Goal: Task Accomplishment & Management: Complete application form

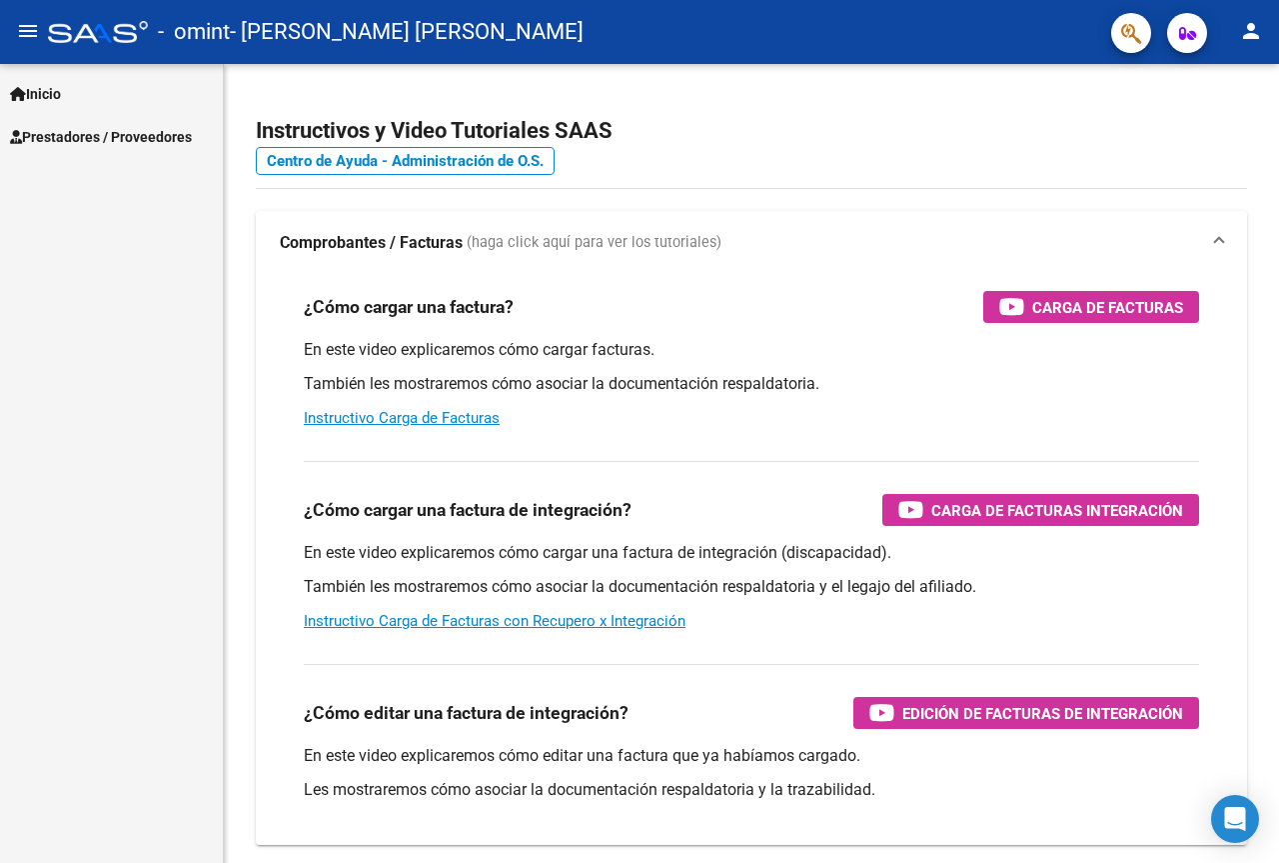
click at [103, 137] on span "Prestadores / Proveedores" at bounding box center [101, 137] width 182 height 22
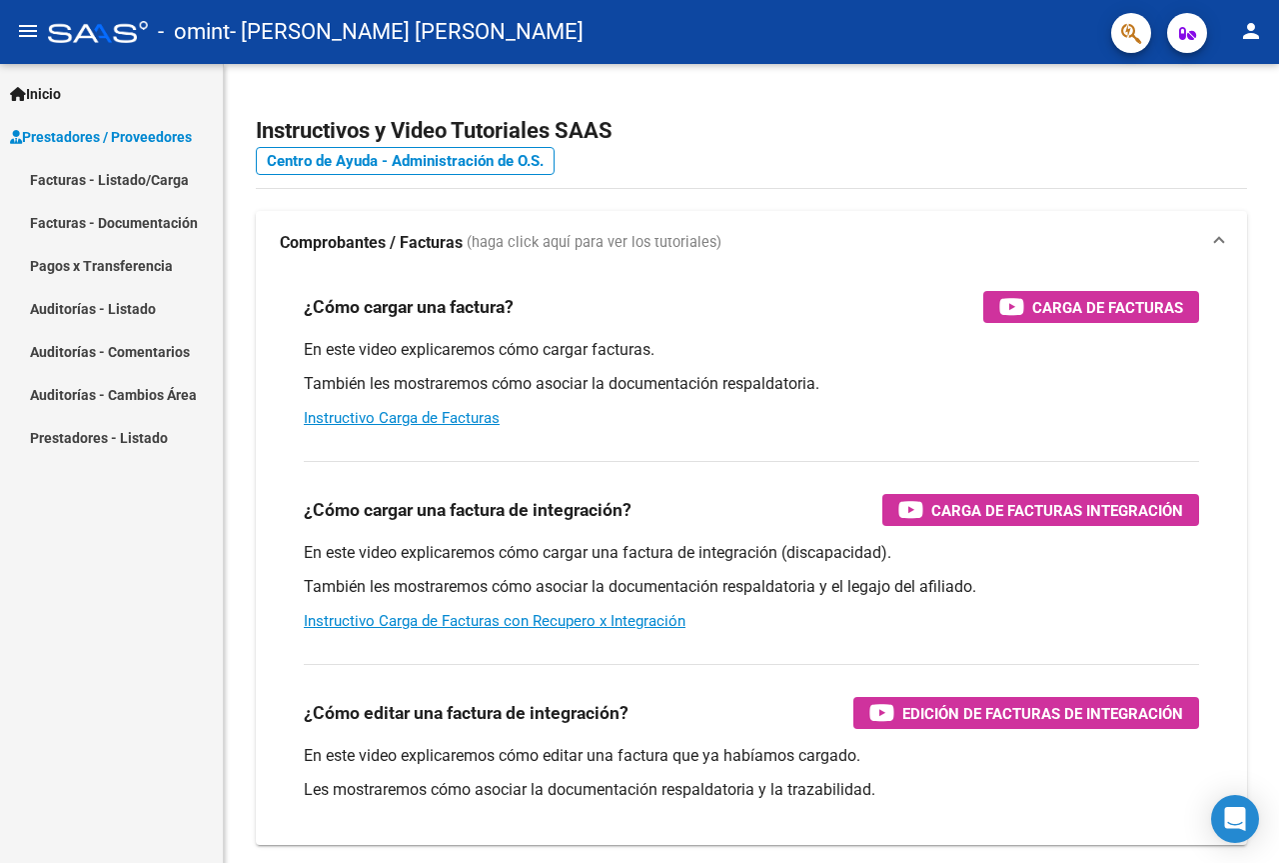
click at [148, 181] on link "Facturas - Listado/Carga" at bounding box center [111, 179] width 223 height 43
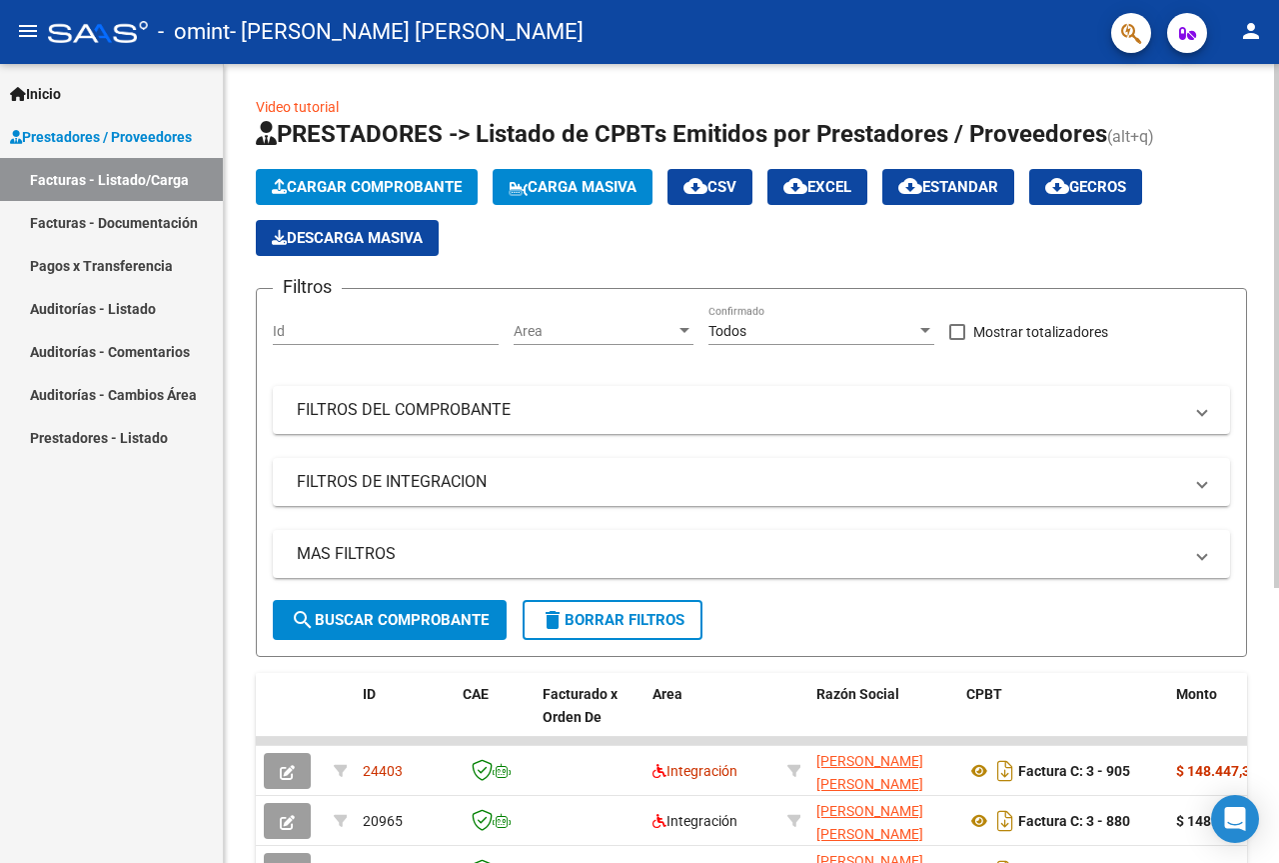
drag, startPoint x: 1149, startPoint y: 108, endPoint x: 1172, endPoint y: 86, distance: 31.8
click at [1149, 108] on div "Video tutorial PRESTADORES -> Listado de CPBTs Emitidos por Prestadores / Prove…" at bounding box center [752, 649] width 992 height 1107
click at [1245, 28] on mat-icon "person" at bounding box center [1251, 31] width 24 height 24
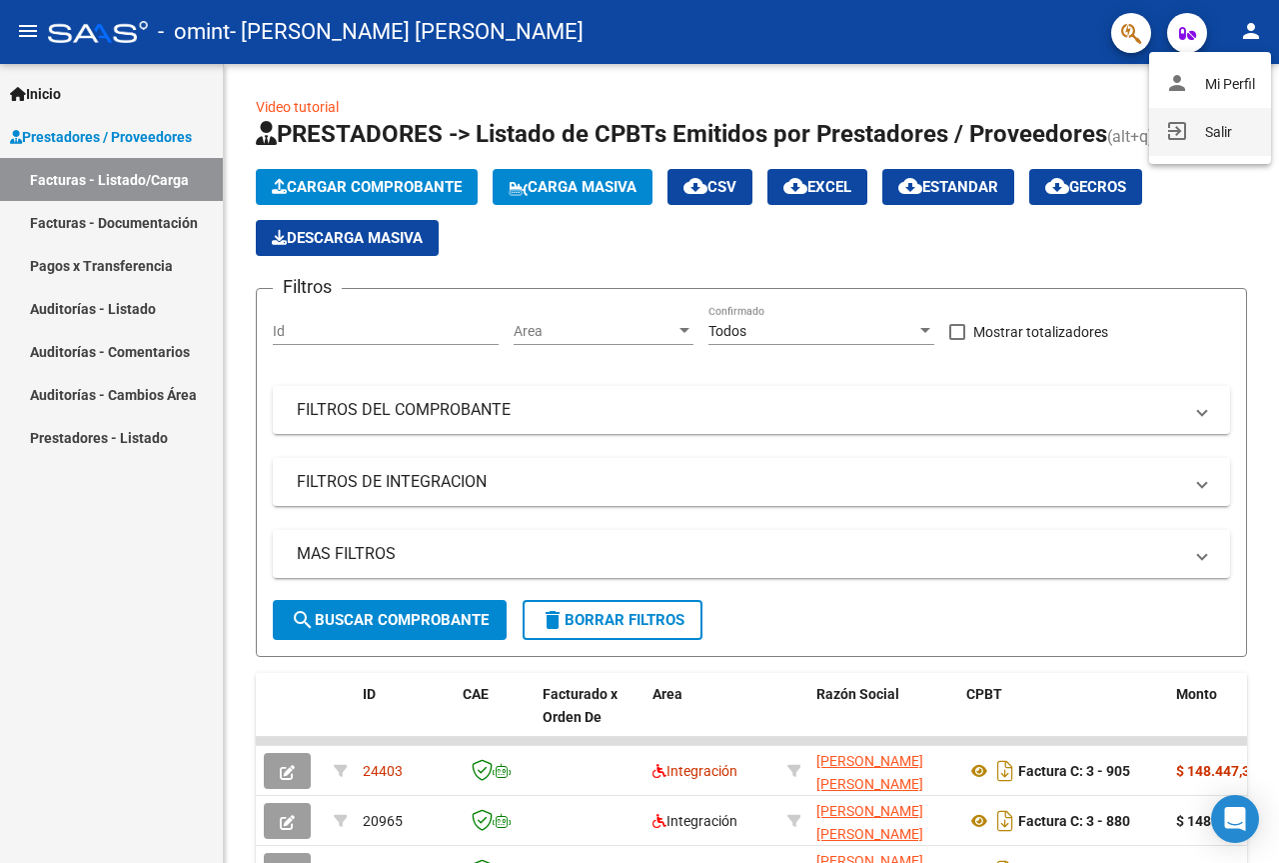
click at [1219, 115] on button "exit_to_app Salir" at bounding box center [1210, 132] width 122 height 48
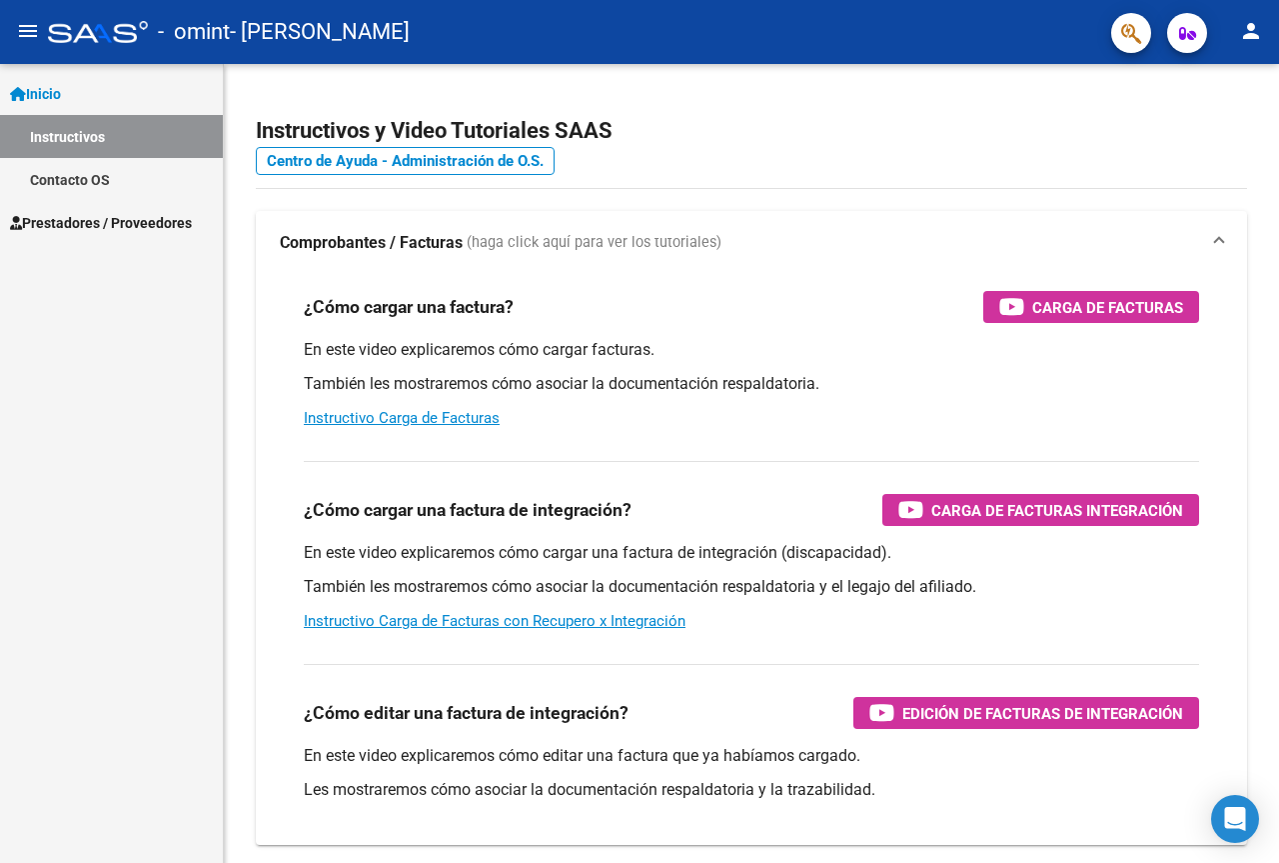
click at [93, 228] on span "Prestadores / Proveedores" at bounding box center [101, 223] width 182 height 22
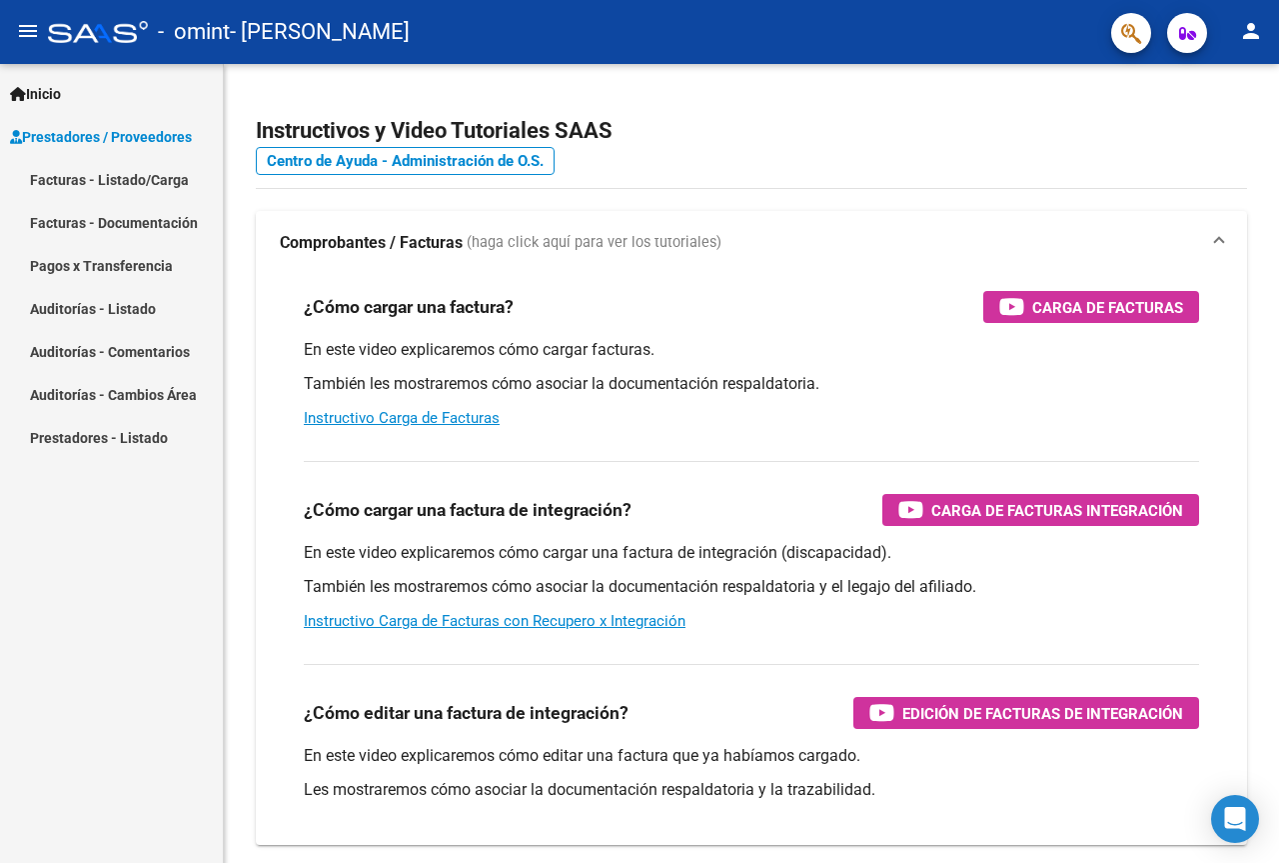
click at [127, 181] on link "Facturas - Listado/Carga" at bounding box center [111, 179] width 223 height 43
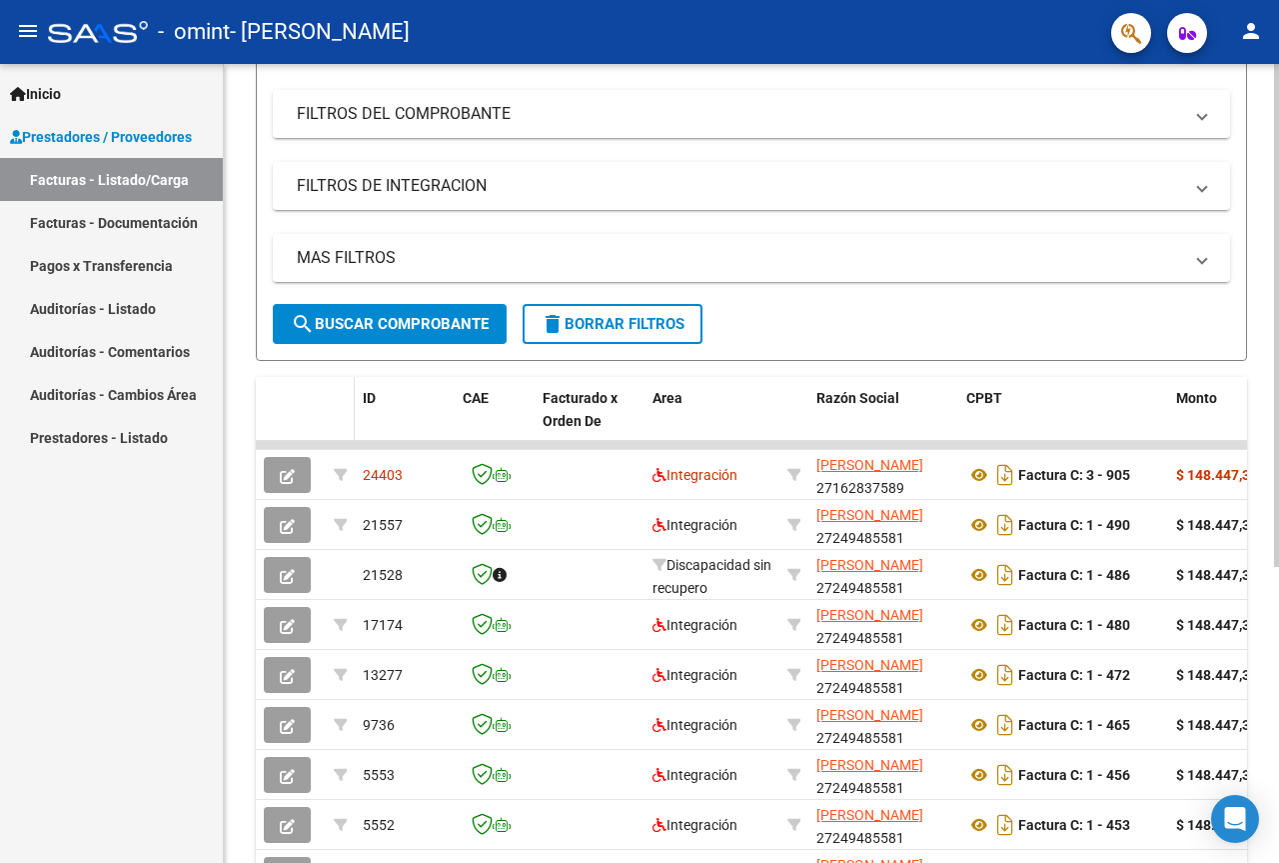
scroll to position [300, 0]
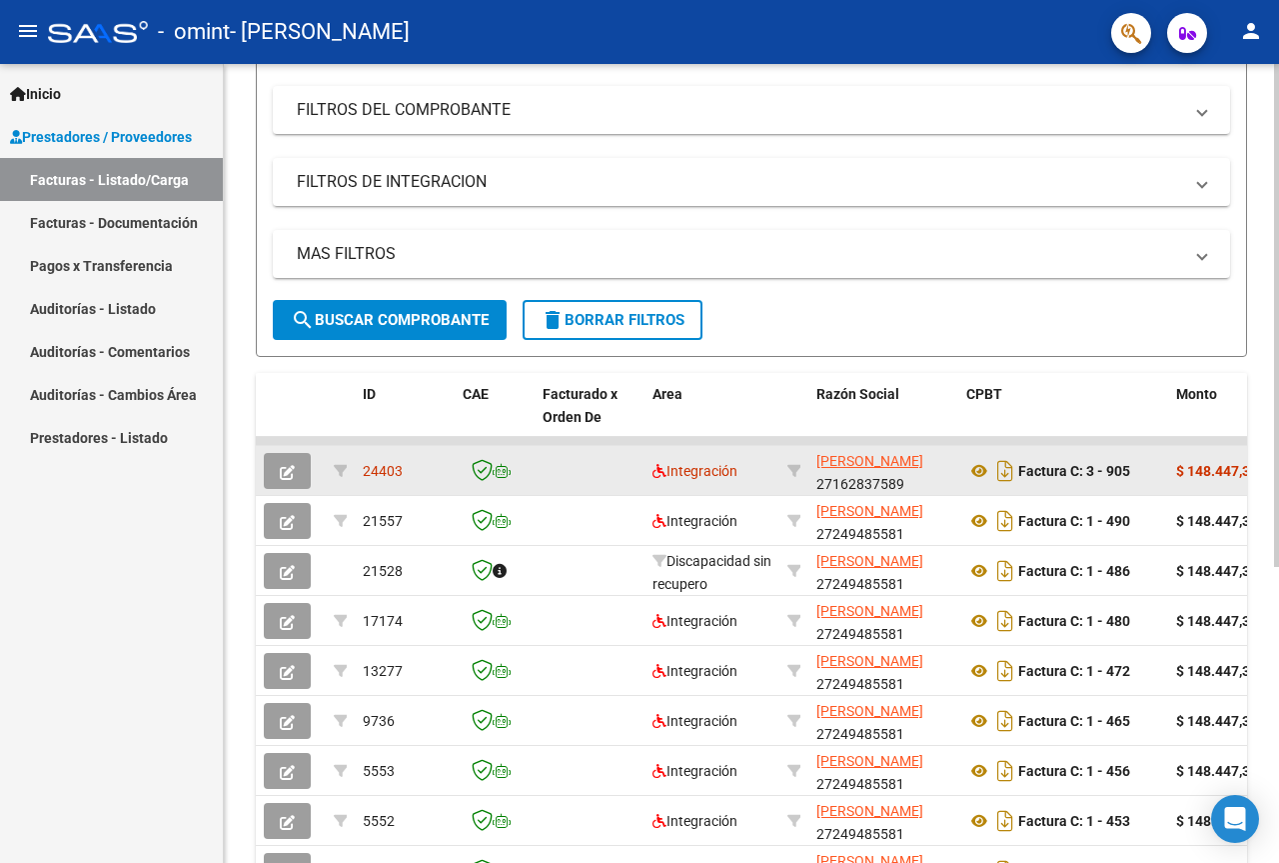
drag, startPoint x: 923, startPoint y: 460, endPoint x: 743, endPoint y: 456, distance: 180.0
click at [580, 468] on datatable-body-cell at bounding box center [590, 470] width 110 height 49
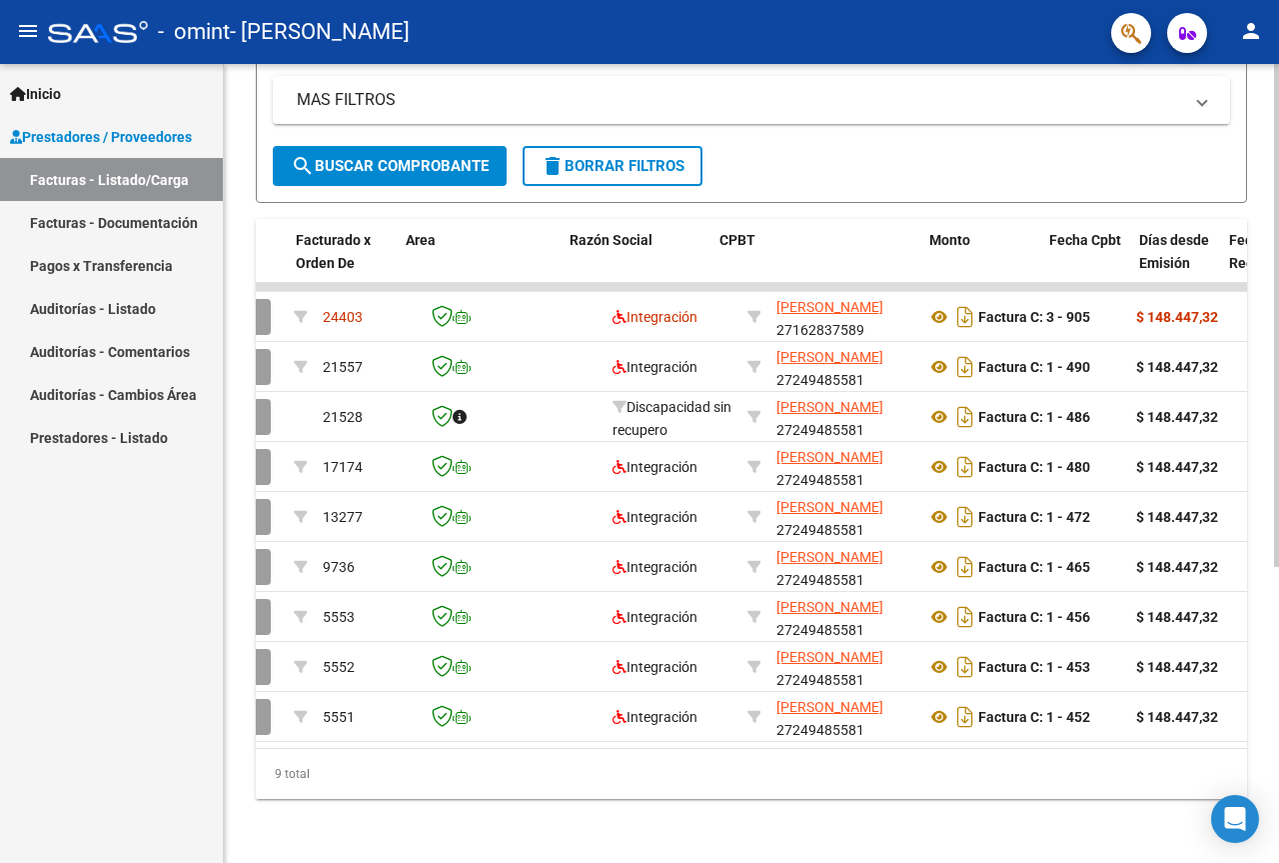
scroll to position [0, 0]
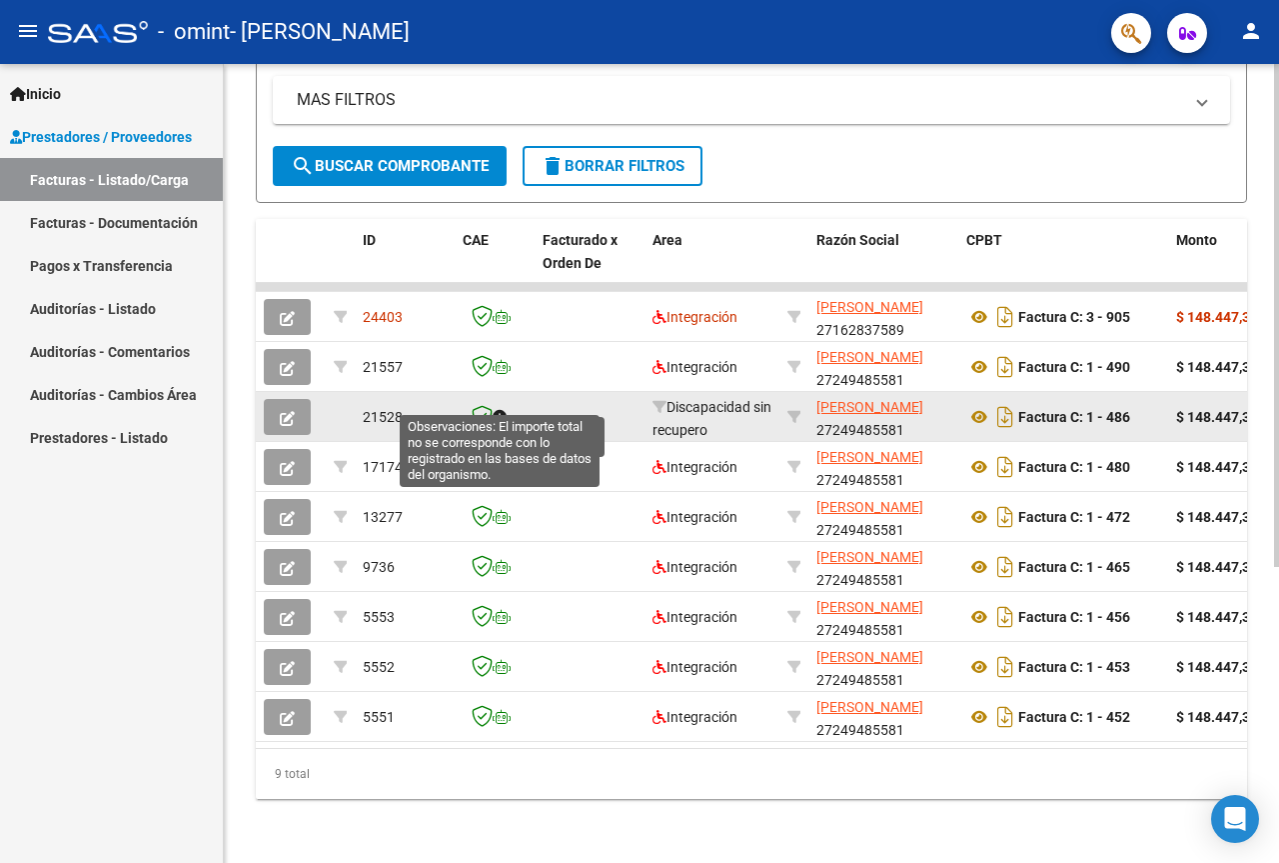
click at [498, 405] on div at bounding box center [495, 416] width 64 height 23
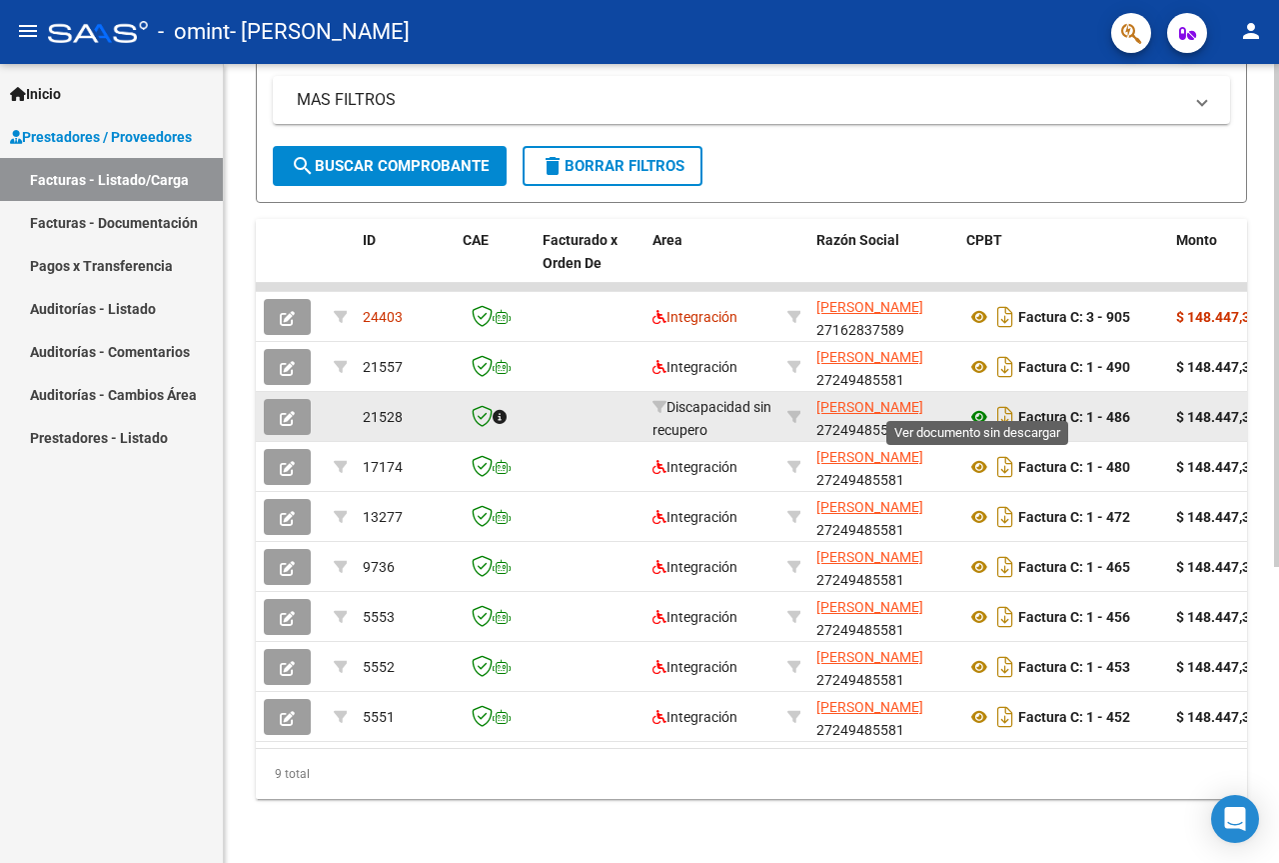
click at [978, 405] on icon at bounding box center [980, 417] width 26 height 24
drag, startPoint x: 1053, startPoint y: 400, endPoint x: 1037, endPoint y: 383, distance: 23.3
click at [1039, 401] on div "Factura C: 1 - 486" at bounding box center [1064, 417] width 194 height 32
click at [1000, 405] on icon "Descargar documento" at bounding box center [1006, 417] width 26 height 32
drag, startPoint x: 489, startPoint y: 731, endPoint x: 571, endPoint y: 727, distance: 82.1
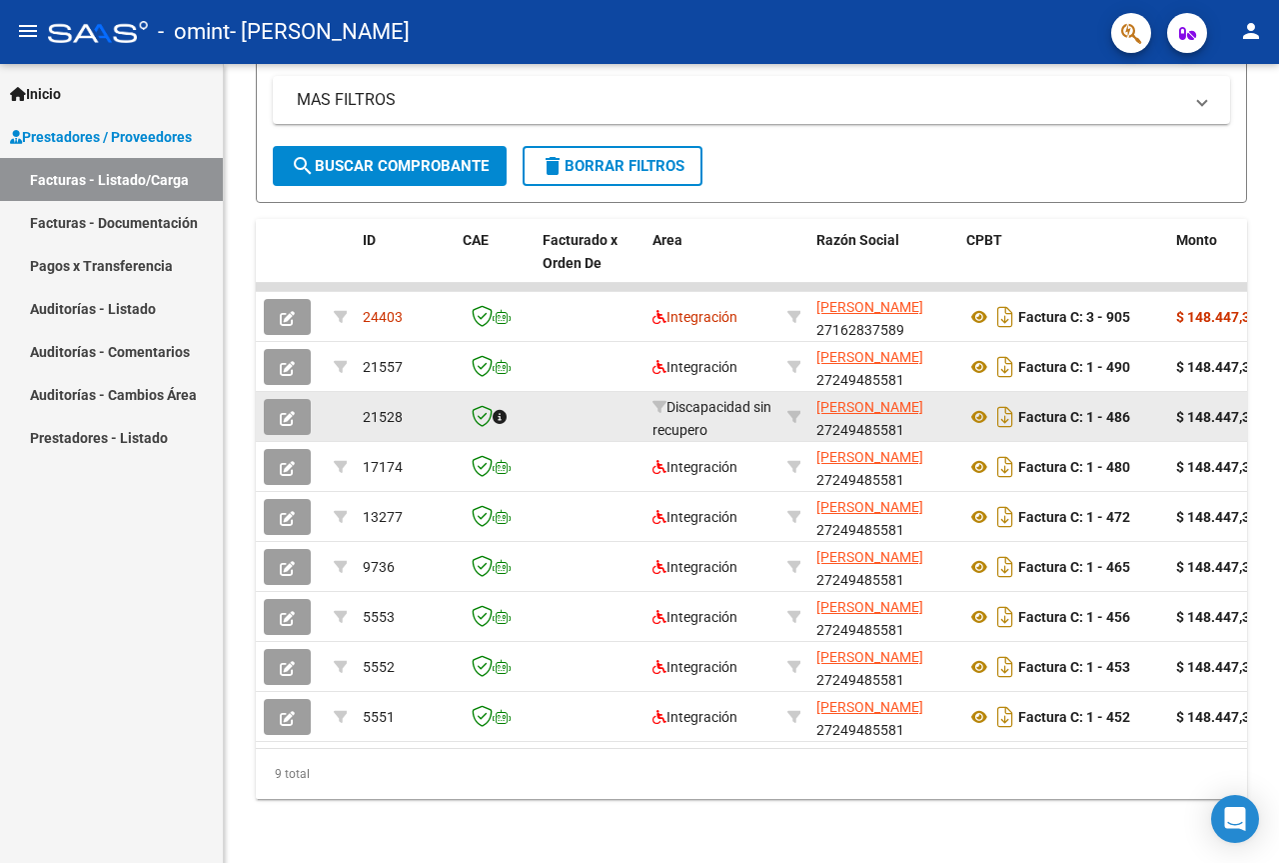
click at [571, 727] on datatable-body "24403 Integración LUNA MIRTA BEATRIZ 27162837589 Factura C: 3 - 905 $ 148.447,3…" at bounding box center [752, 515] width 992 height 465
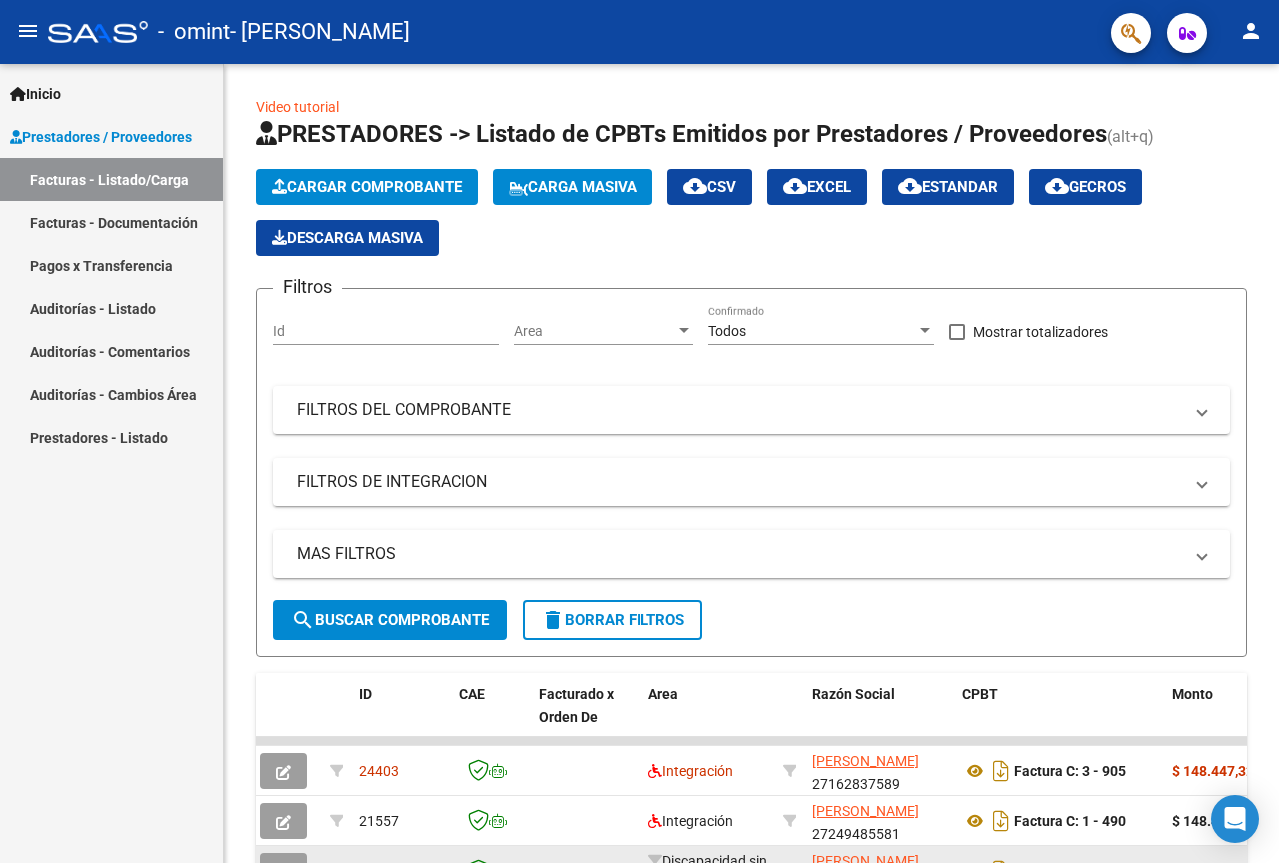
click at [380, 177] on button "Cargar Comprobante" at bounding box center [367, 187] width 222 height 36
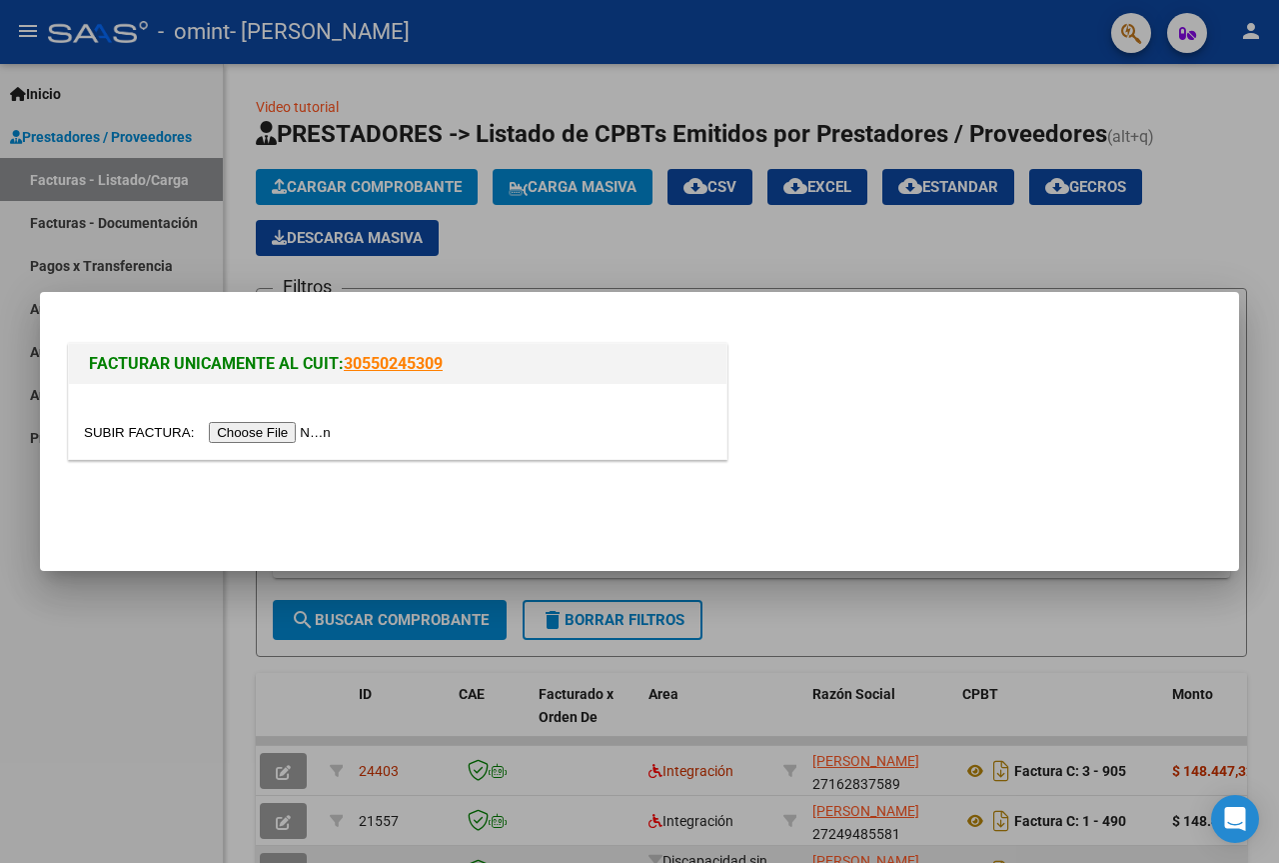
click at [284, 436] on input "file" at bounding box center [210, 432] width 253 height 21
click at [304, 435] on input "file" at bounding box center [210, 432] width 253 height 21
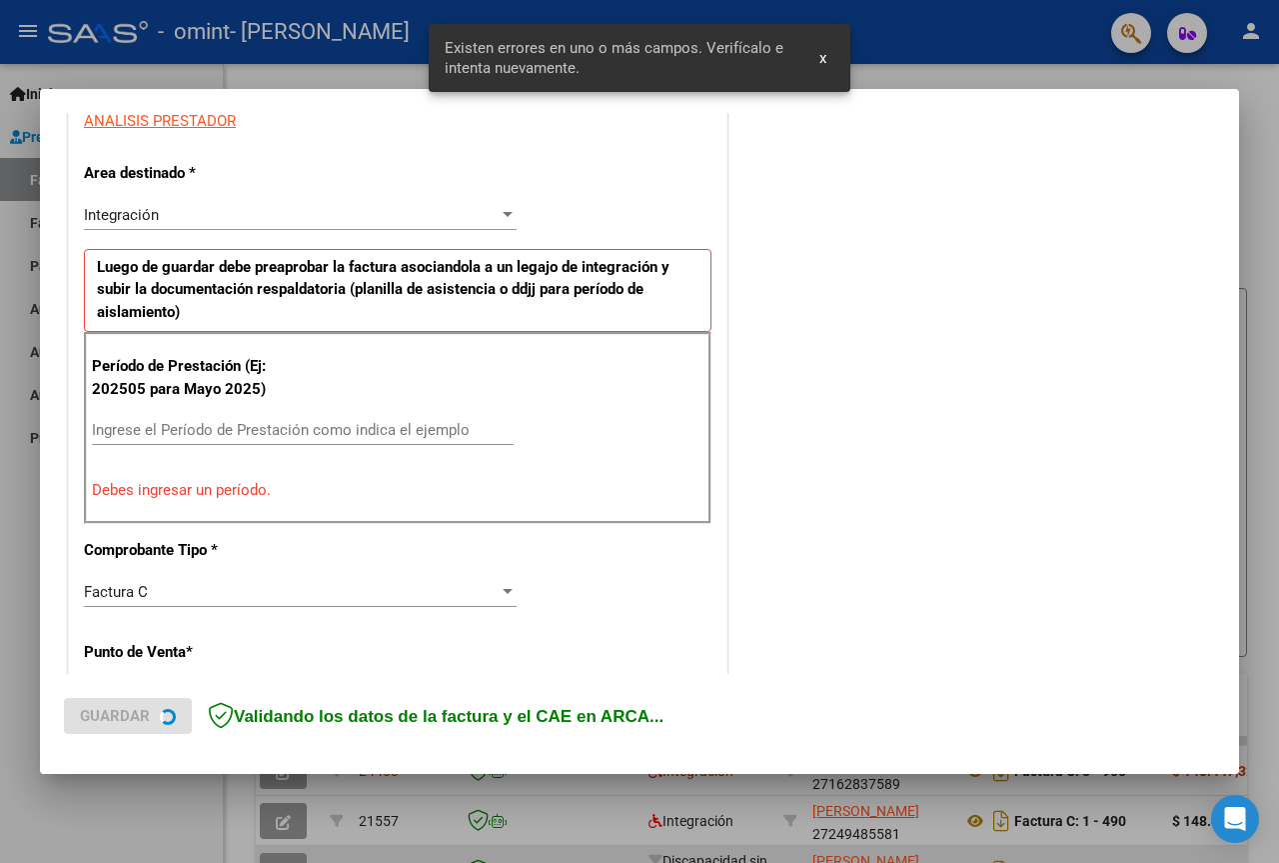
scroll to position [401, 0]
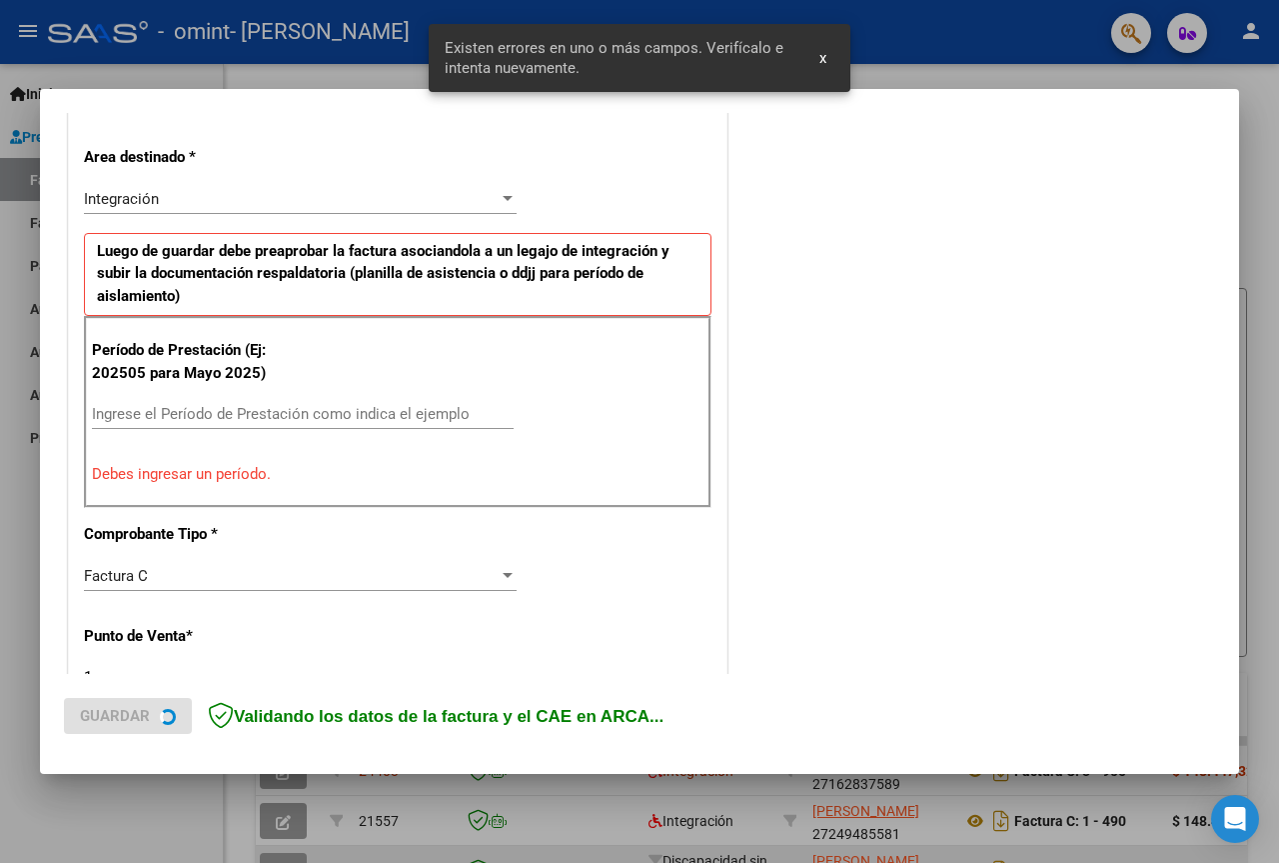
click at [345, 408] on input "Ingrese el Período de Prestación como indica el ejemplo" at bounding box center [303, 414] width 422 height 18
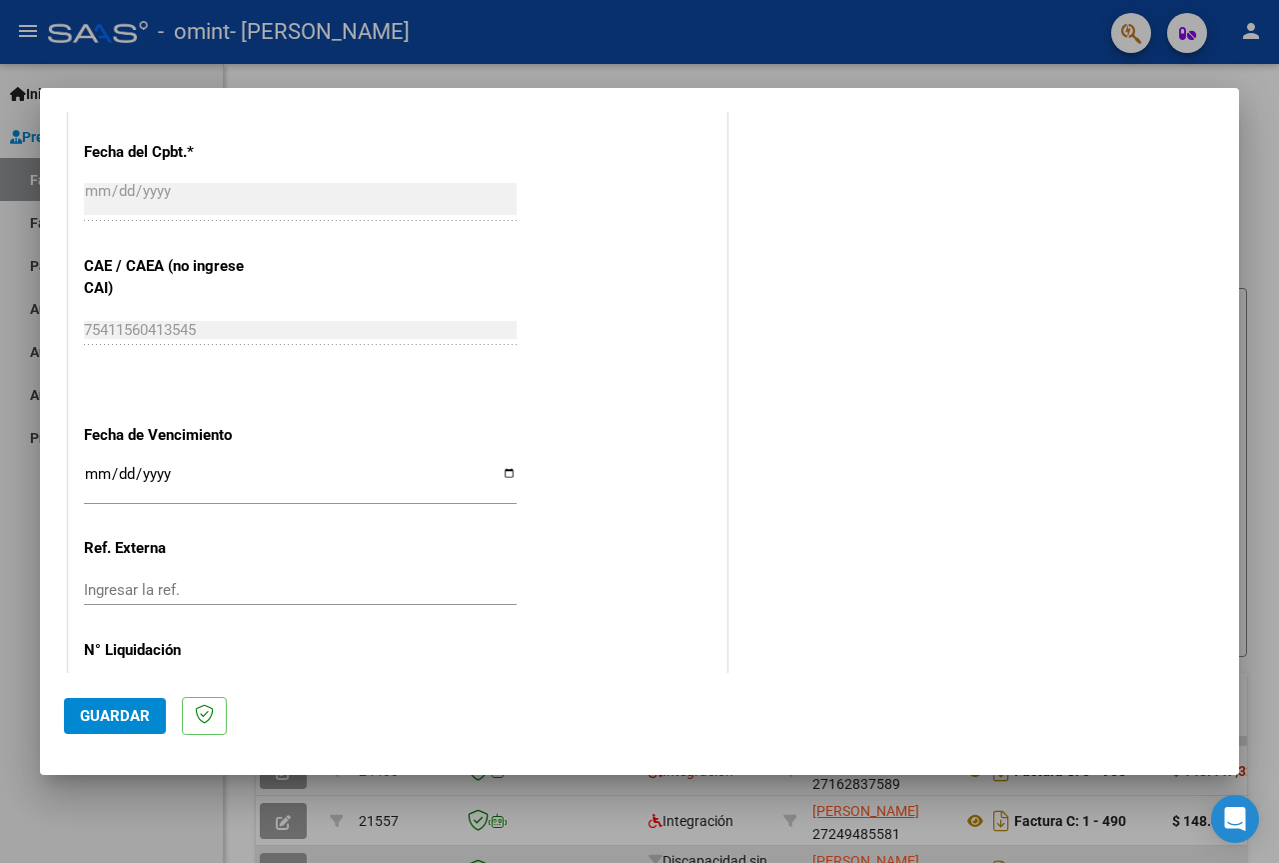
scroll to position [1243, 0]
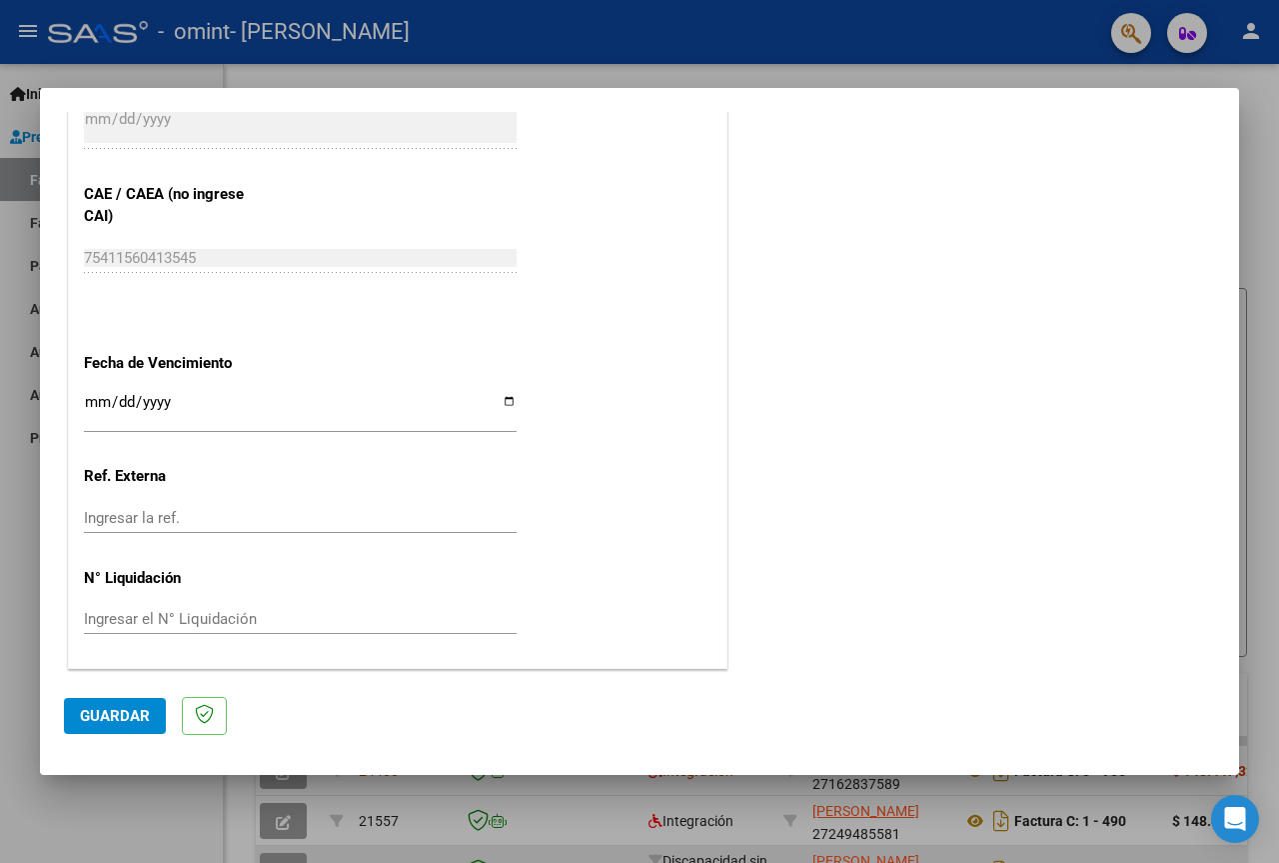
type input "202510"
click at [88, 397] on input "Ingresar la fecha" at bounding box center [300, 410] width 433 height 32
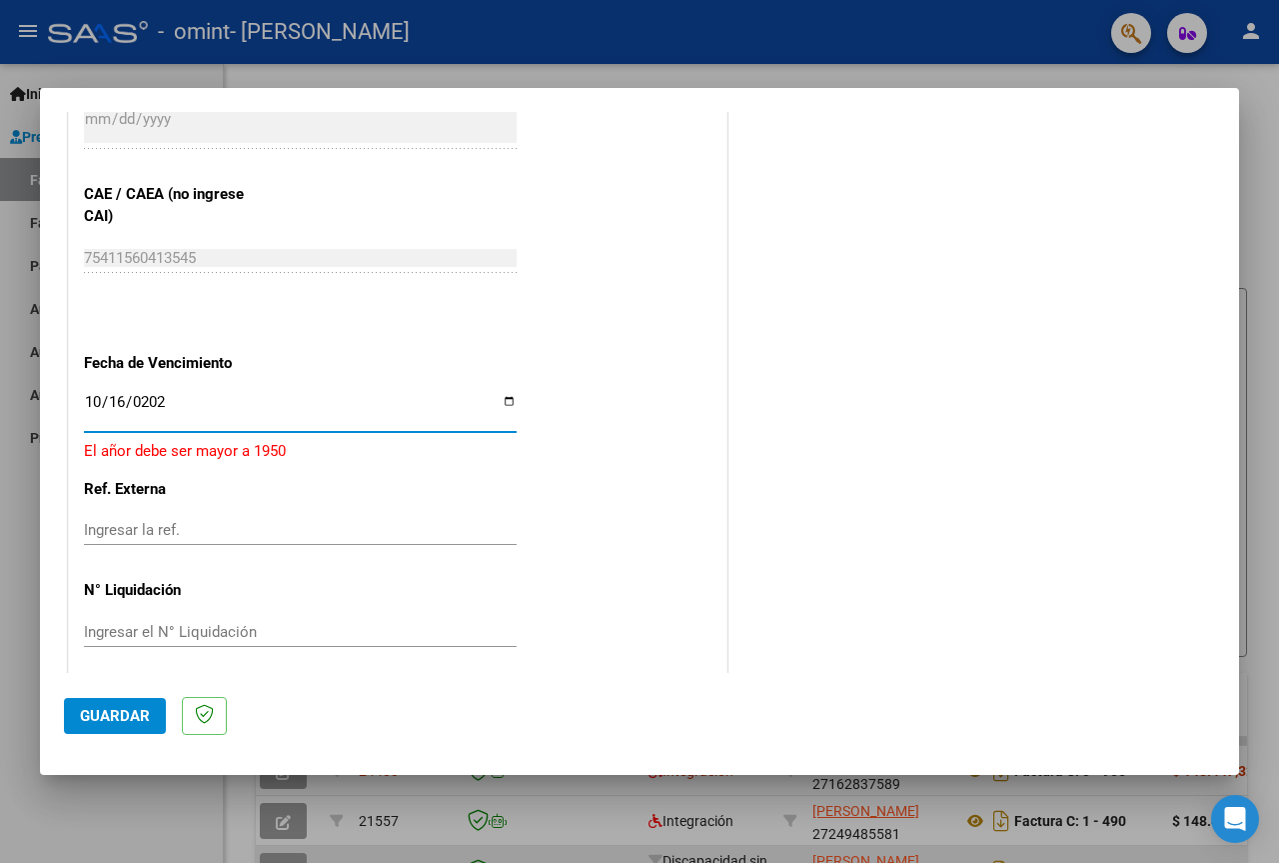
type input "2025-10-16"
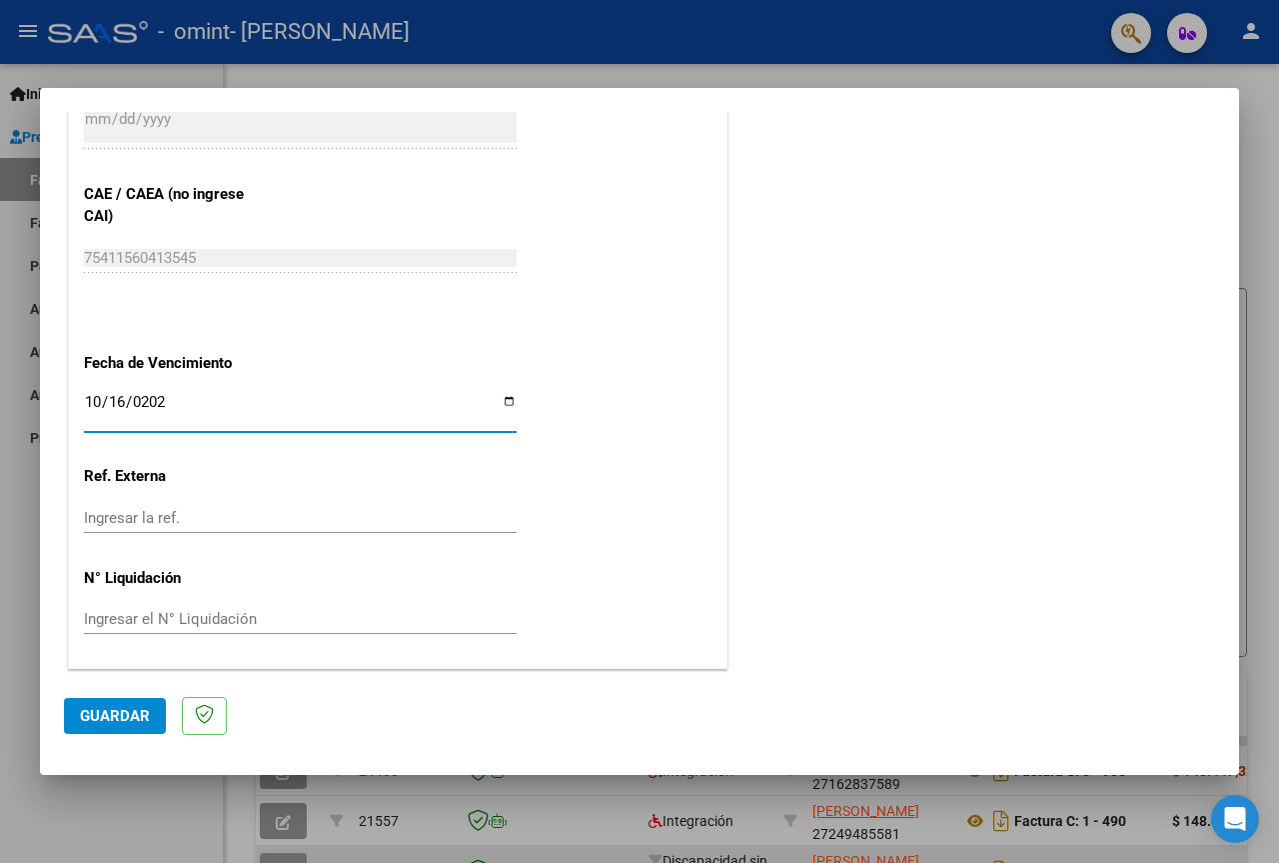
click at [145, 702] on button "Guardar" at bounding box center [115, 716] width 102 height 36
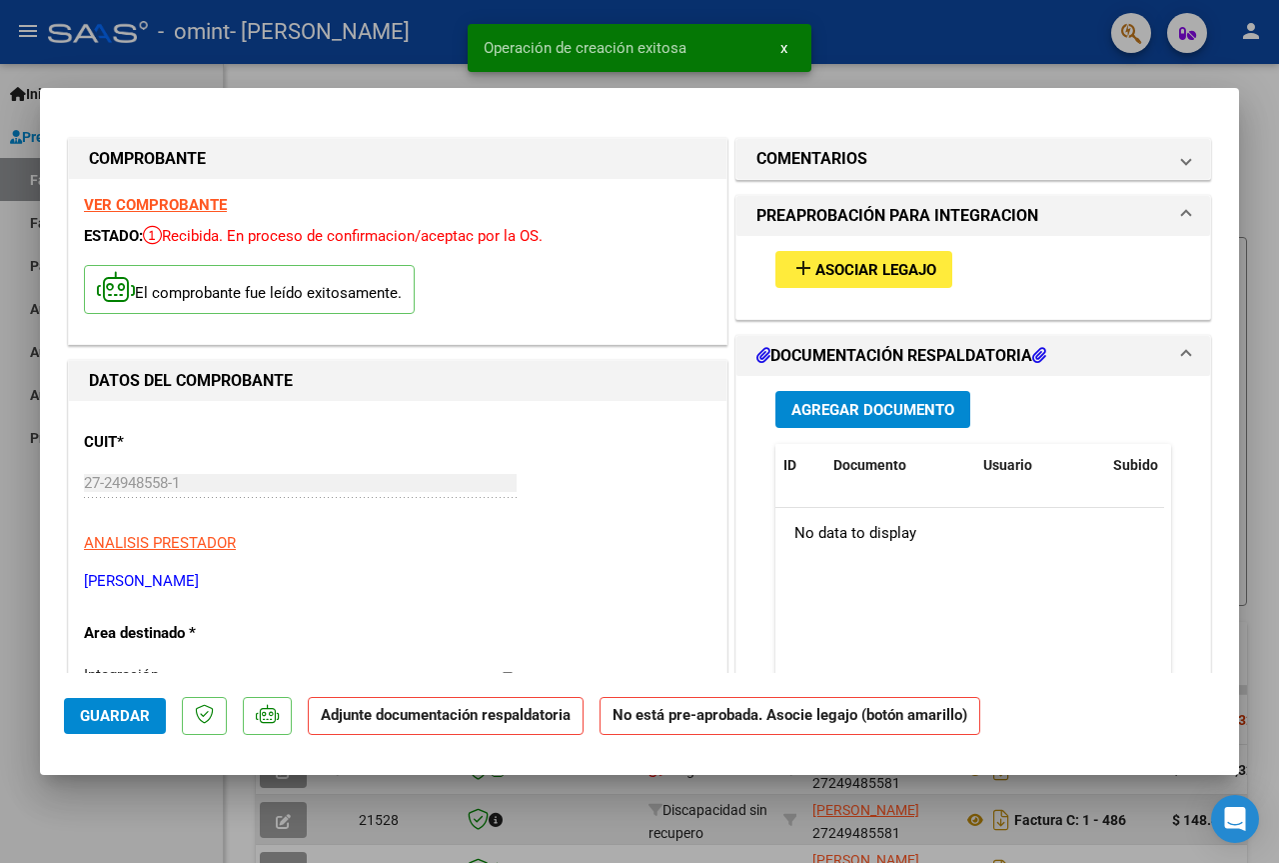
click at [889, 407] on span "Agregar Documento" at bounding box center [873, 410] width 163 height 18
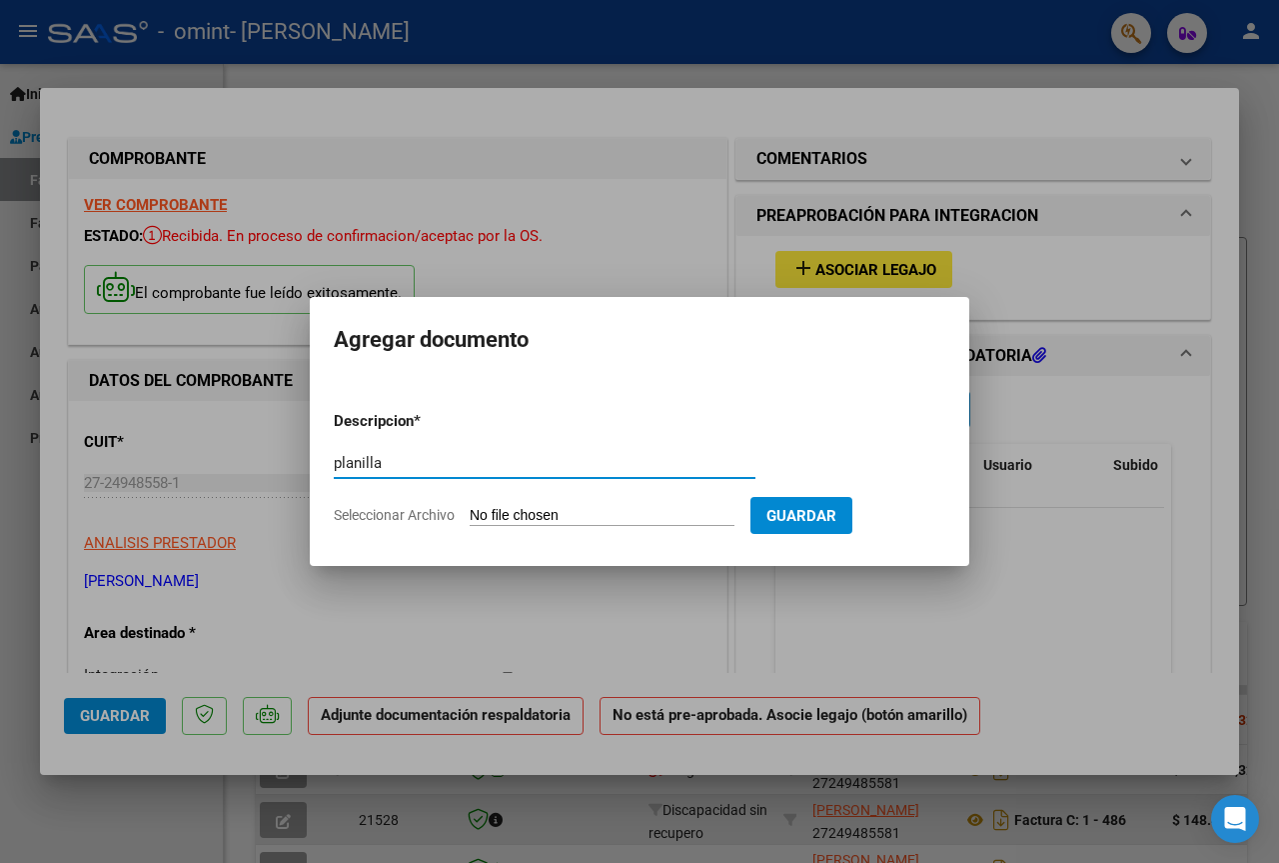
type input "planilla"
click at [640, 512] on input "Seleccionar Archivo" at bounding box center [602, 516] width 265 height 19
type input "C:\fakepath\García Mariela sep_2.pdf"
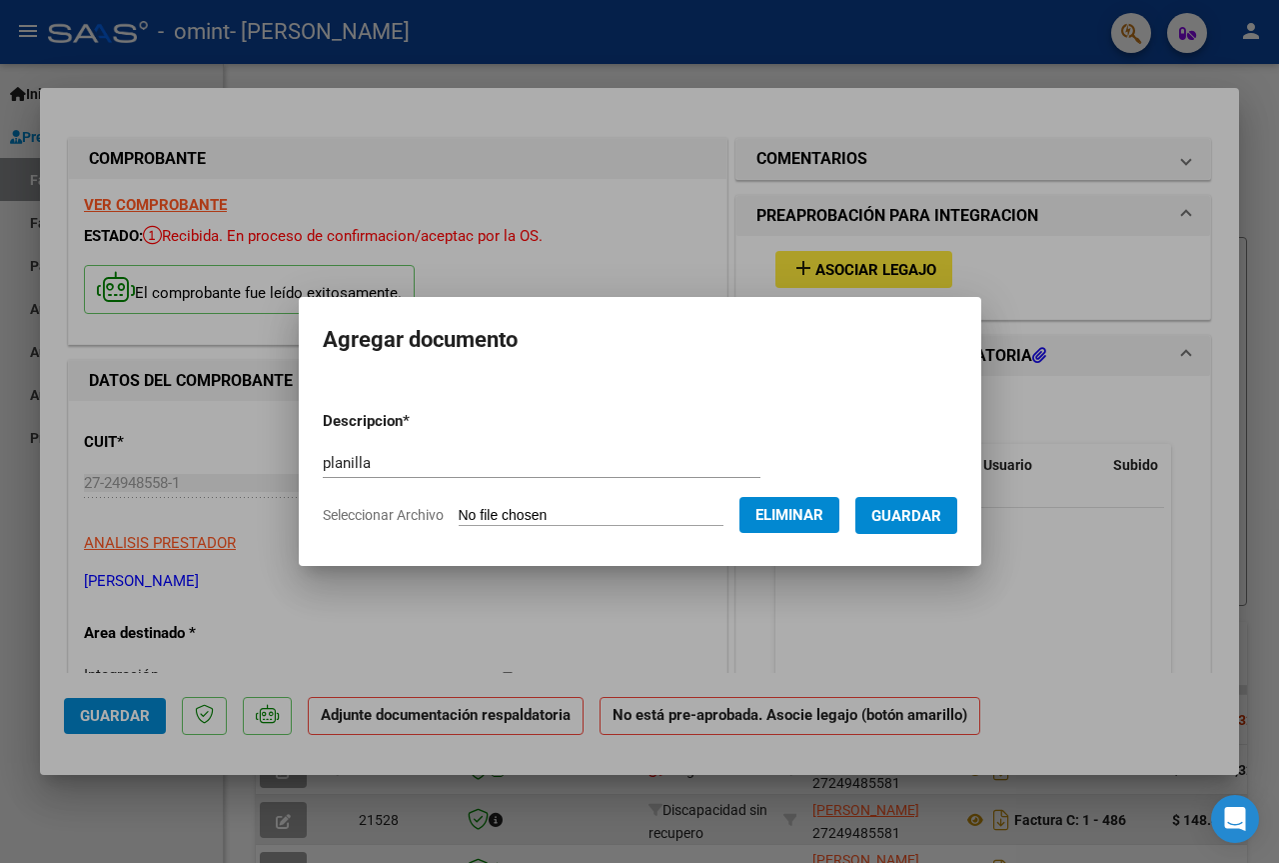
click at [942, 514] on span "Guardar" at bounding box center [907, 516] width 70 height 18
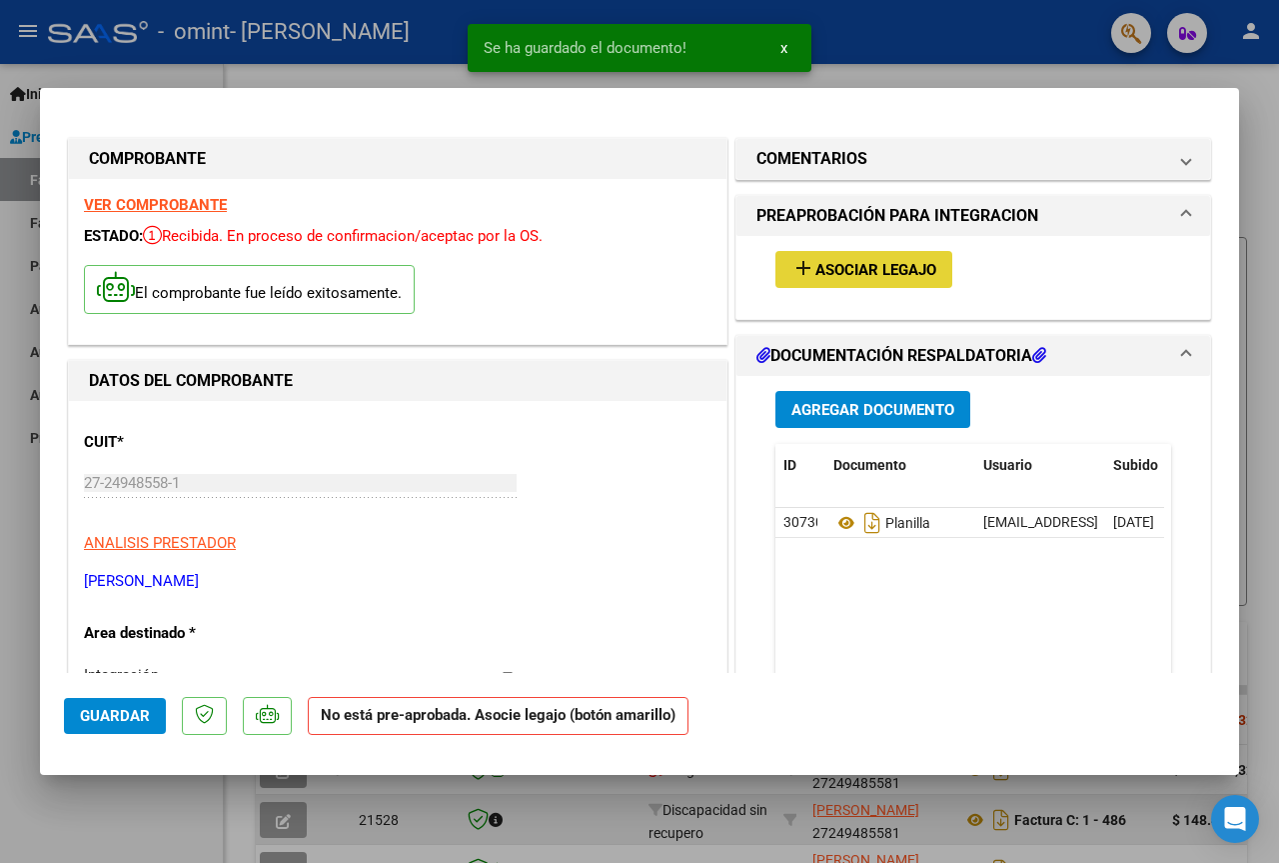
click at [889, 273] on span "Asociar Legajo" at bounding box center [876, 270] width 121 height 18
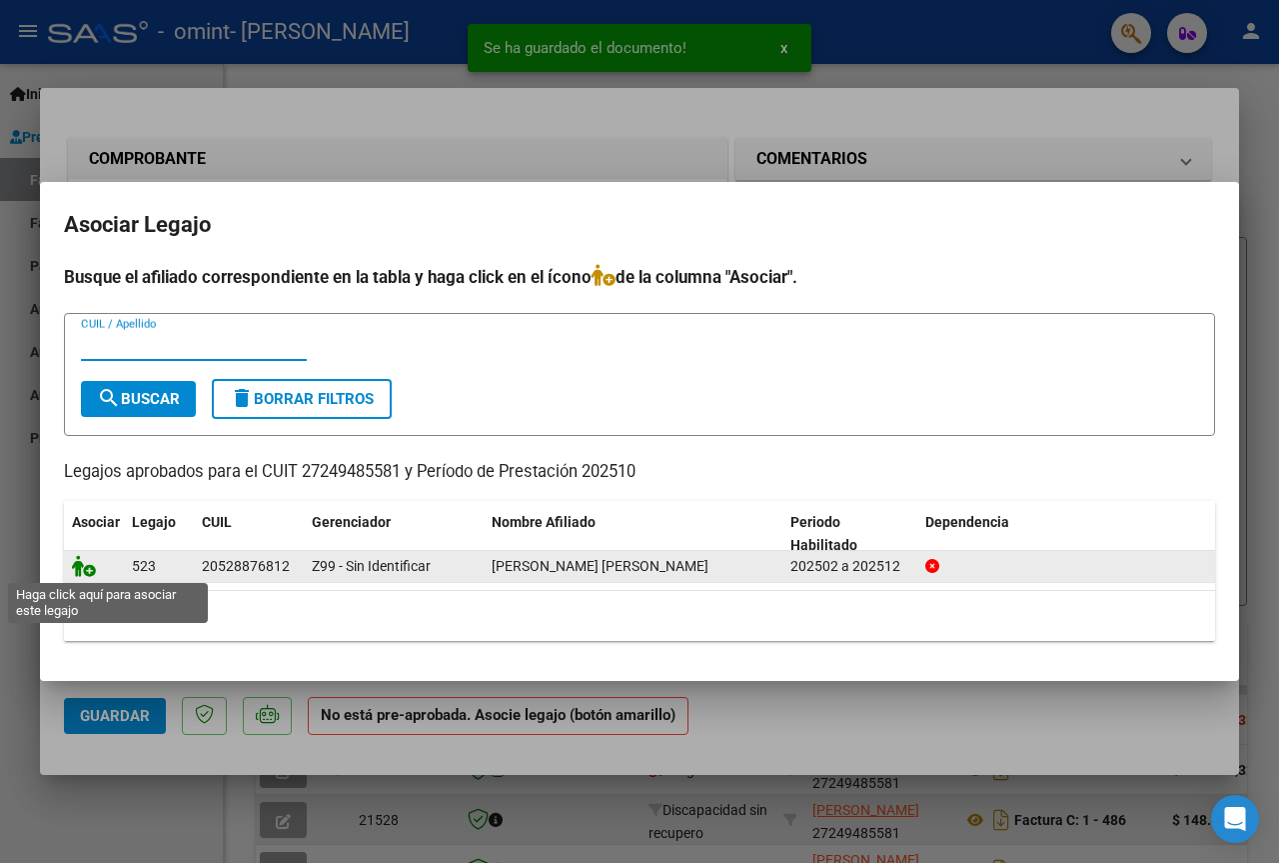
click at [86, 567] on icon at bounding box center [84, 566] width 24 height 22
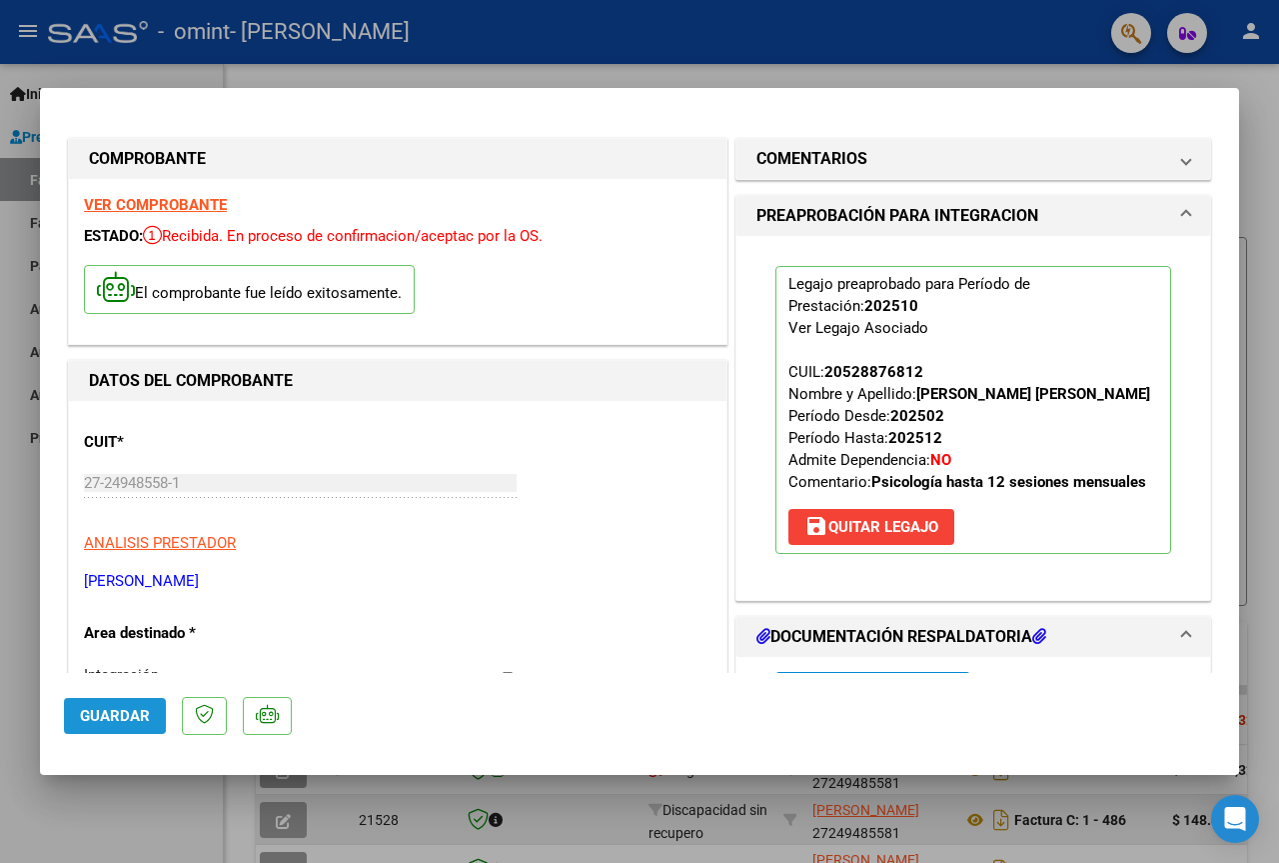
click at [106, 714] on span "Guardar" at bounding box center [115, 716] width 70 height 18
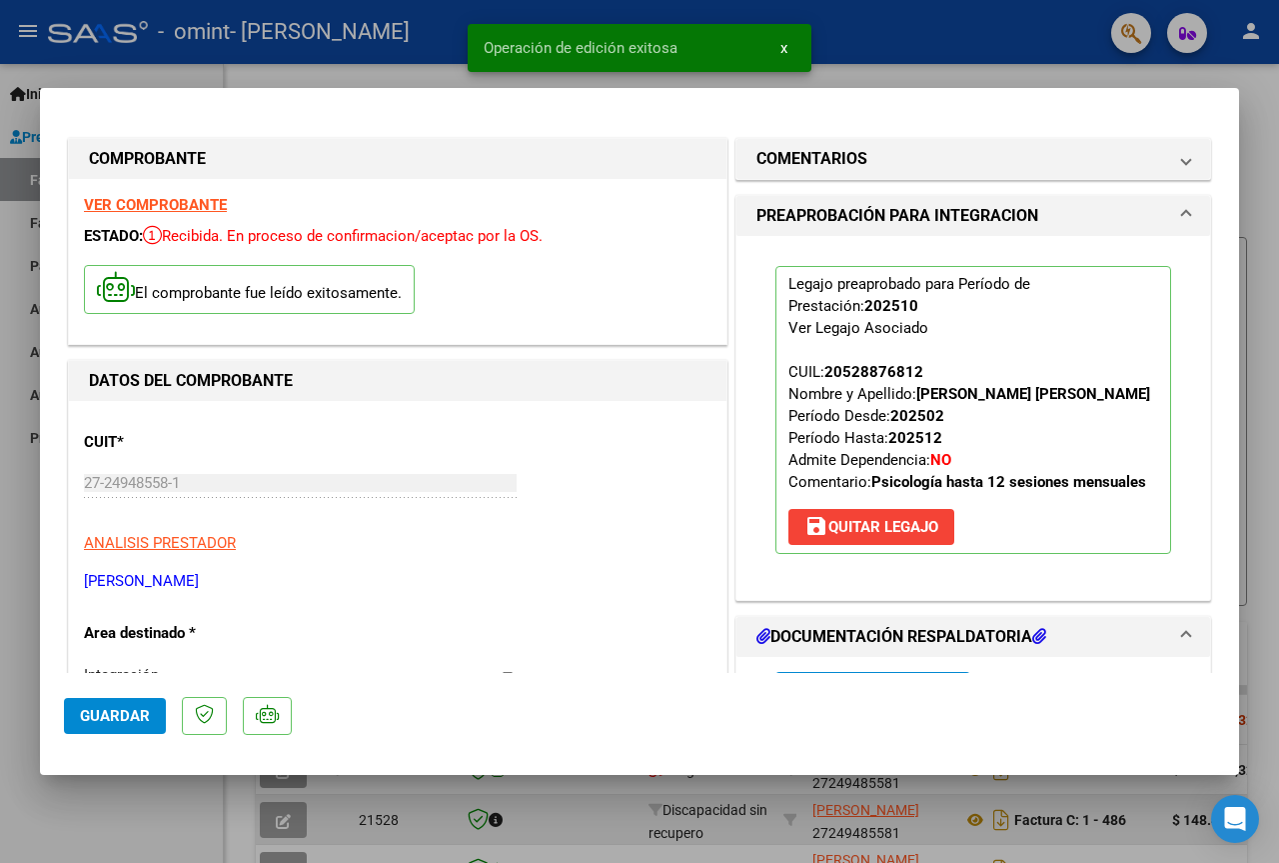
click at [997, 78] on div at bounding box center [639, 431] width 1279 height 863
type input "$ 0,00"
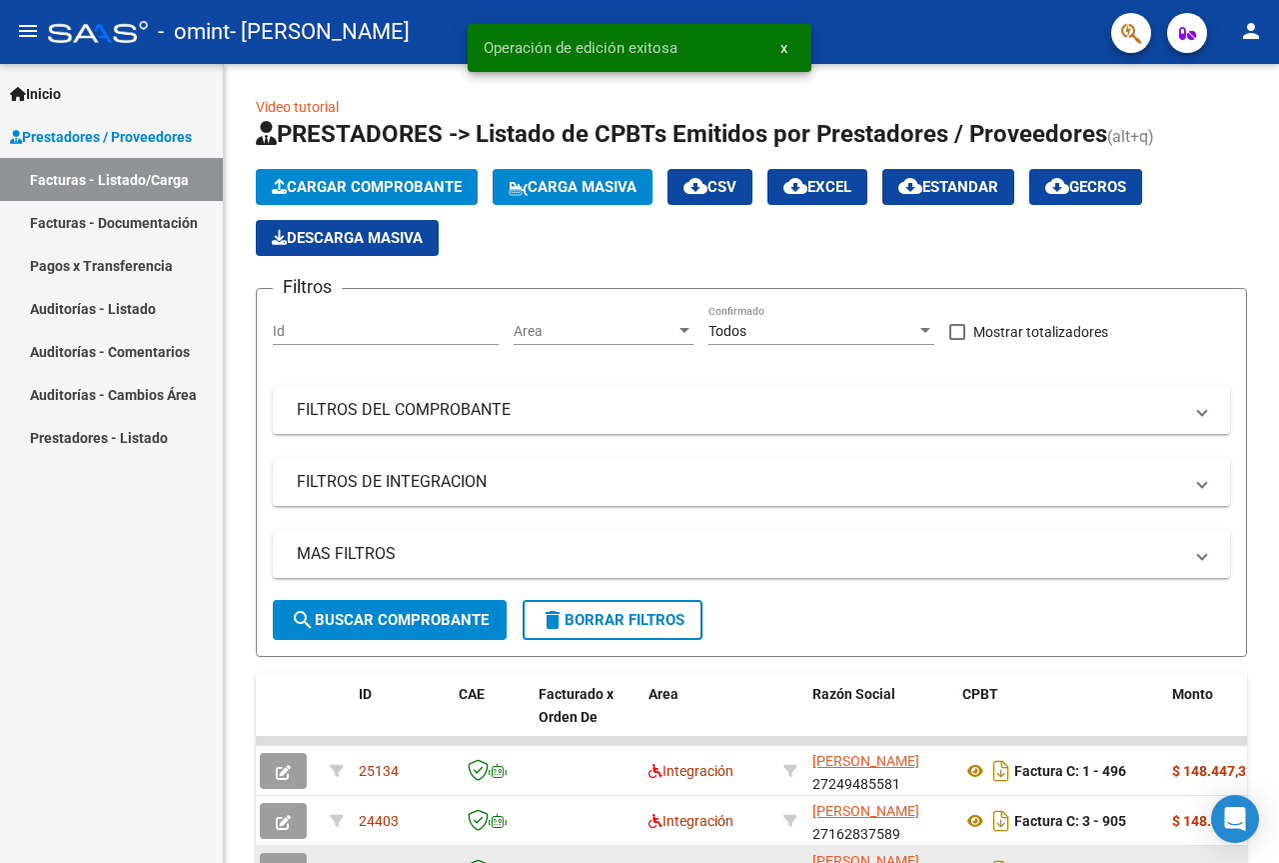
click at [1249, 34] on mat-icon "person" at bounding box center [1251, 31] width 24 height 24
click at [1202, 128] on button "exit_to_app Salir" at bounding box center [1210, 132] width 122 height 48
